Goal: Task Accomplishment & Management: Manage account settings

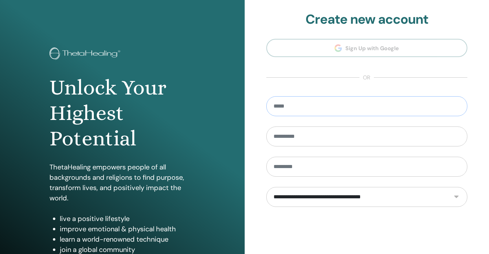
click at [326, 108] on input "email" at bounding box center [366, 106] width 201 height 20
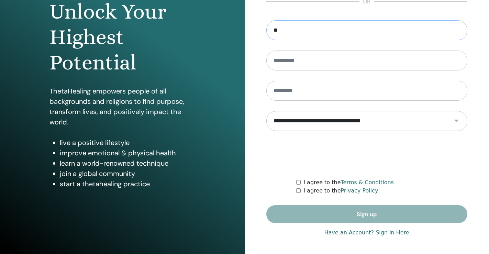
type input "**"
click at [373, 234] on link "Have an Account? Sign in Here" at bounding box center [366, 233] width 85 height 8
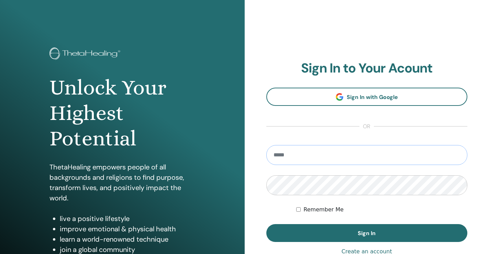
click at [335, 159] on input "email" at bounding box center [366, 155] width 201 height 20
type input "**********"
click at [266, 224] on button "Sign In" at bounding box center [366, 233] width 201 height 18
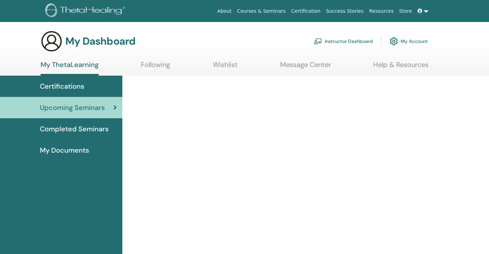
click at [328, 39] on link "Instructor Dashboard" at bounding box center [343, 41] width 59 height 15
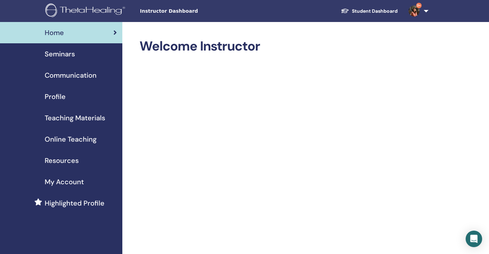
click at [63, 52] on span "Seminars" at bounding box center [60, 54] width 30 height 10
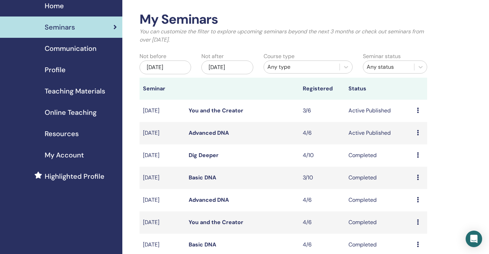
scroll to position [69, 0]
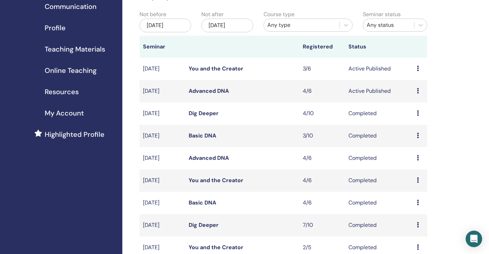
click at [217, 91] on link "Advanced DNA" at bounding box center [209, 90] width 40 height 7
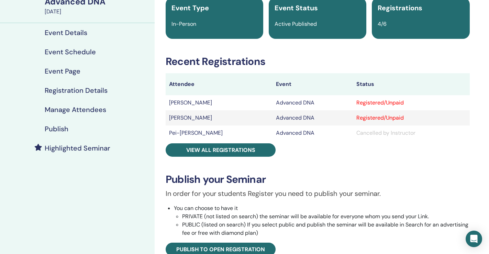
scroll to position [69, 0]
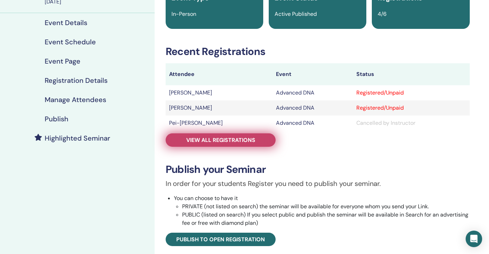
click at [233, 138] on span "View all registrations" at bounding box center [220, 139] width 69 height 7
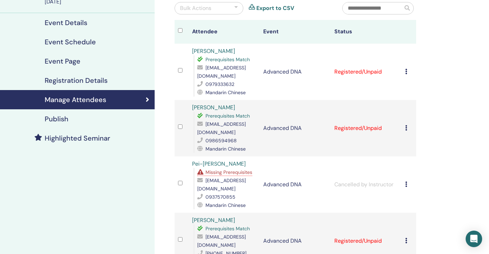
click at [407, 68] on div "Cancel Registration Do not auto-certify Mark as Paid Mark as Unpaid Mark as Abs…" at bounding box center [408, 72] width 7 height 8
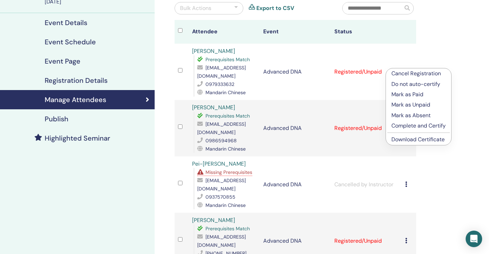
click at [415, 141] on link "Download Certificate" at bounding box center [417, 139] width 53 height 7
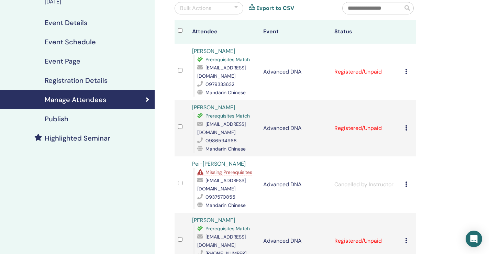
click at [177, 23] on th at bounding box center [182, 32] width 14 height 24
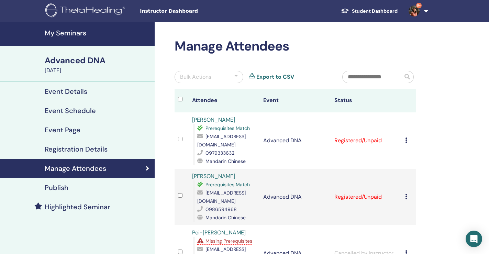
click at [70, 34] on h4 "My Seminars" at bounding box center [98, 33] width 106 height 8
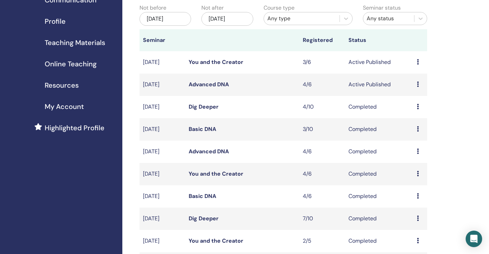
scroll to position [103, 0]
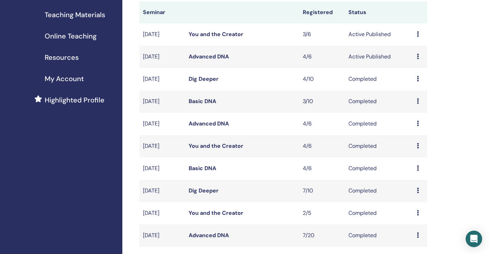
click at [206, 102] on link "Basic DNA" at bounding box center [202, 101] width 27 height 7
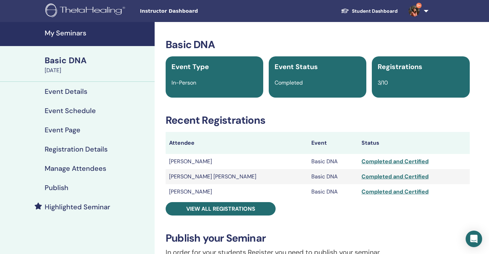
scroll to position [34, 0]
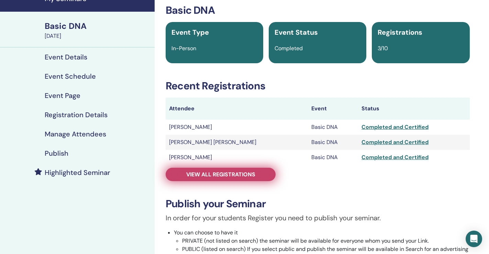
click at [258, 170] on link "View all registrations" at bounding box center [221, 174] width 110 height 13
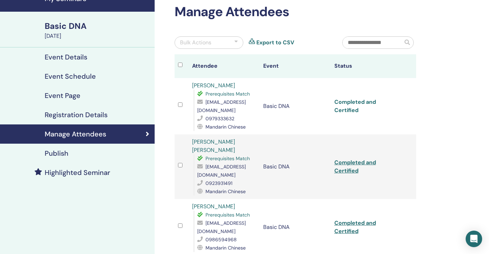
click at [349, 103] on link "Completed and Certified" at bounding box center [355, 105] width 42 height 15
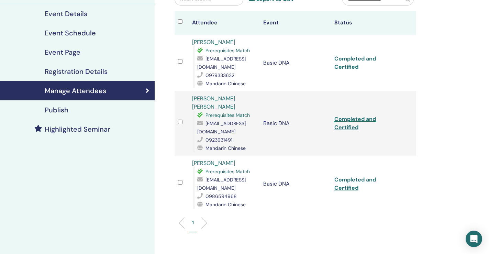
scroll to position [103, 0]
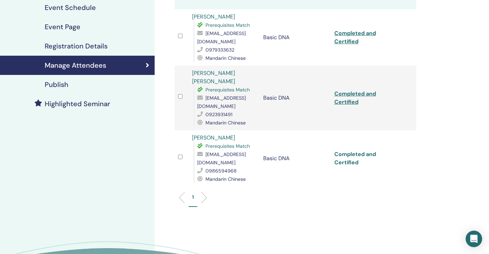
click at [344, 151] on link "Completed and Certified" at bounding box center [355, 158] width 42 height 15
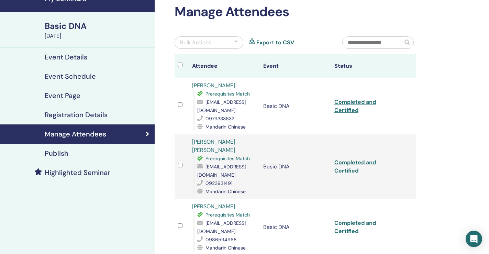
scroll to position [0, 0]
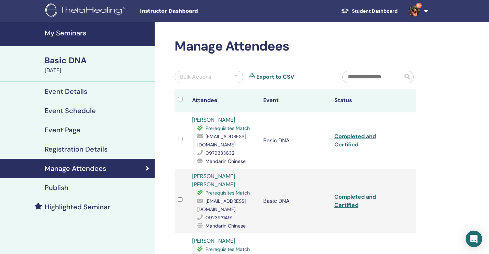
click at [424, 14] on link "9+" at bounding box center [417, 11] width 28 height 22
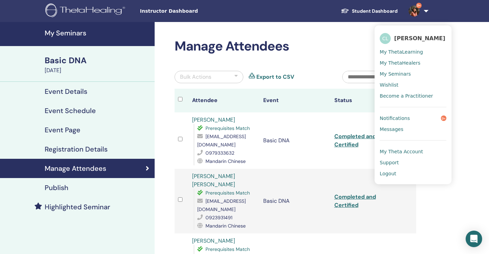
click at [408, 174] on link "Logout" at bounding box center [413, 173] width 67 height 11
